Goal: Transaction & Acquisition: Purchase product/service

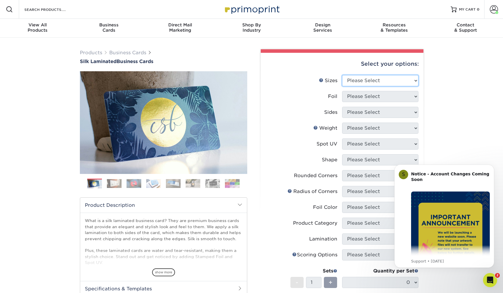
select select "2.00x3.50"
select select "0"
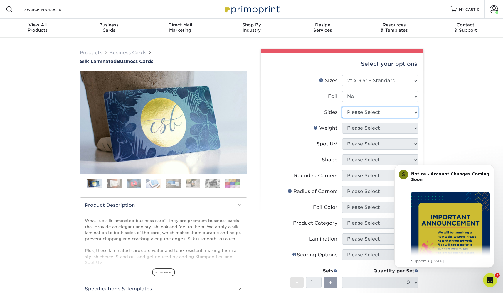
select select "13abbda7-1d64-4f25-8bb2-c179b224825d"
select select "16PT"
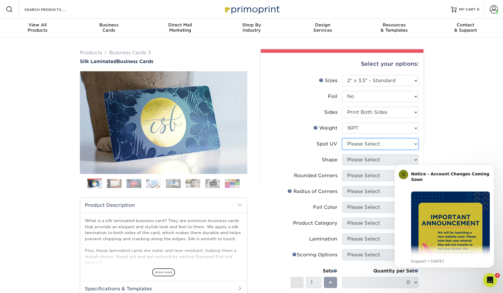
select select "0"
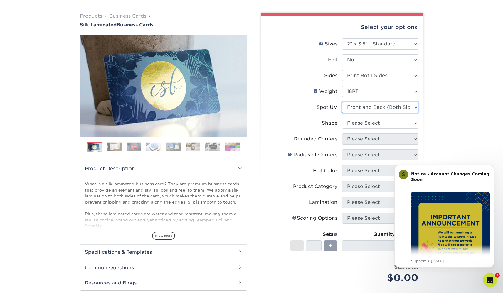
scroll to position [38, 0]
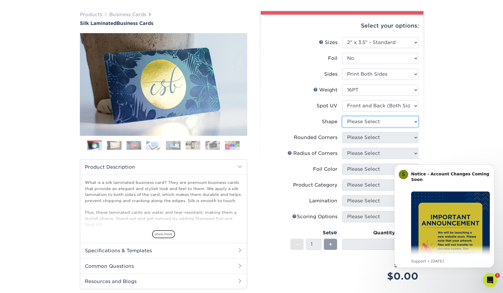
select select "standard"
select select "7672df9e-0e0a-464d-8e1f-920c575e4da3"
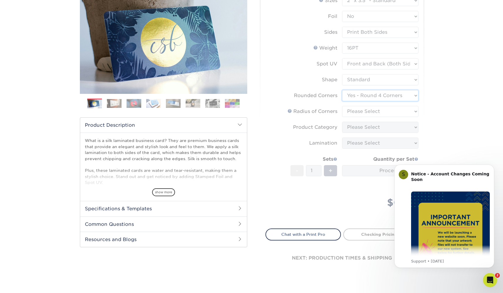
scroll to position [82, 0]
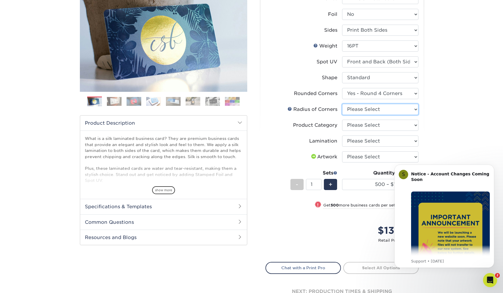
select select "589680c7-ee9a-431b-9d12-d7aeb1386a97"
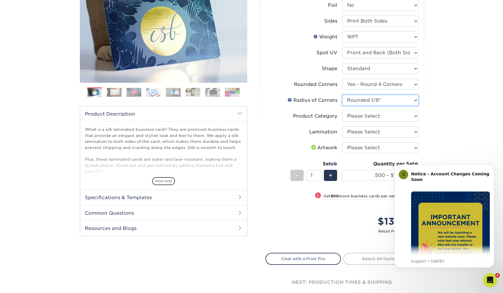
scroll to position [92, 0]
select select "3b5148f1-0588-4f88-a218-97bcfdce65c1"
select select "ccacb42f-45f7-42d3-bbd3-7c8421cf37f0"
select select "upload"
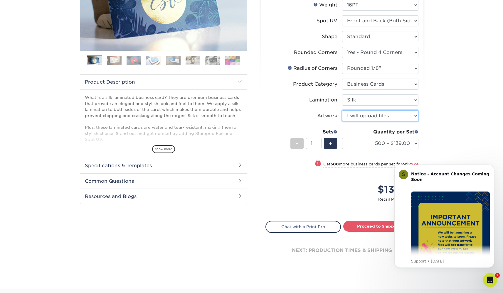
scroll to position [140, 0]
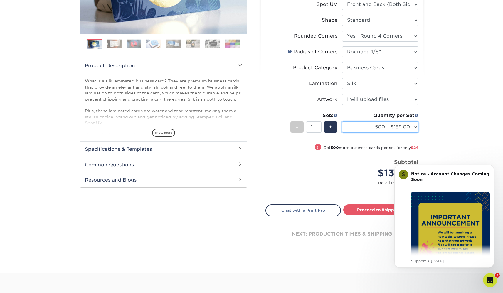
select select "1000 – $163.00"
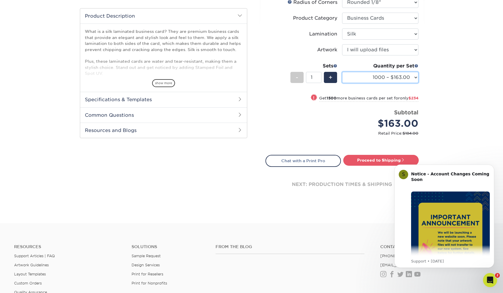
scroll to position [177, 0]
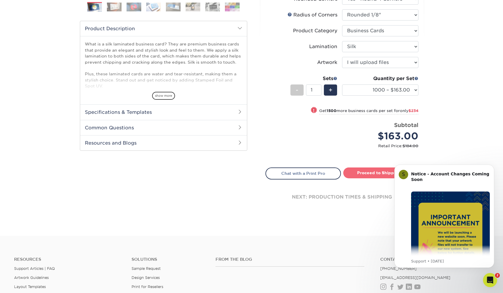
click at [361, 174] on link "Proceed to Shipping" at bounding box center [380, 173] width 75 height 11
type input "Set 1"
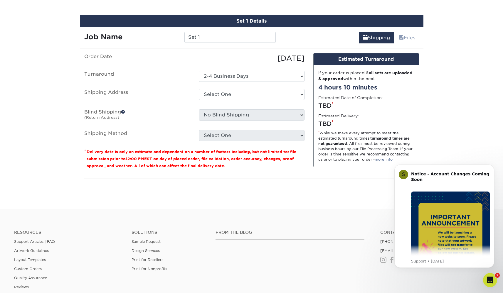
scroll to position [349, 0]
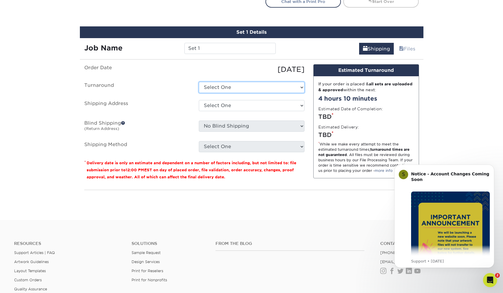
select select "eac151dc-5db9-4b99-b896-4e2ac55ddf4a"
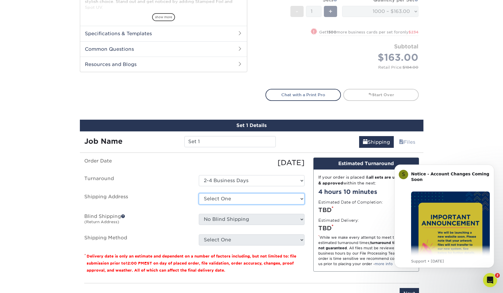
scroll to position [245, 0]
